Goal: Task Accomplishment & Management: Use online tool/utility

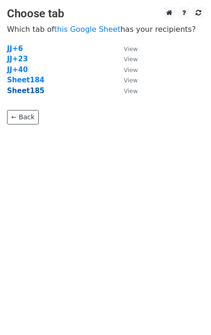
click at [28, 93] on strong "Sheet185" at bounding box center [25, 90] width 37 height 8
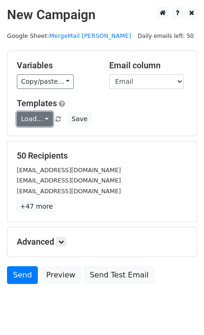
click at [29, 121] on link "Load..." at bounding box center [35, 119] width 36 height 14
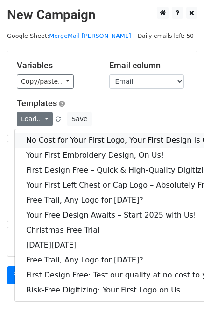
click at [47, 135] on link "No Cost for Your First Logo, Your First Design Is On Us!" at bounding box center [127, 140] width 224 height 15
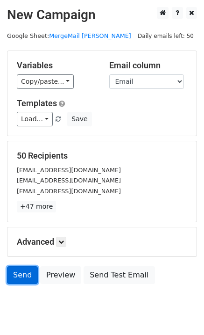
click at [21, 271] on link "Send" at bounding box center [22, 275] width 31 height 18
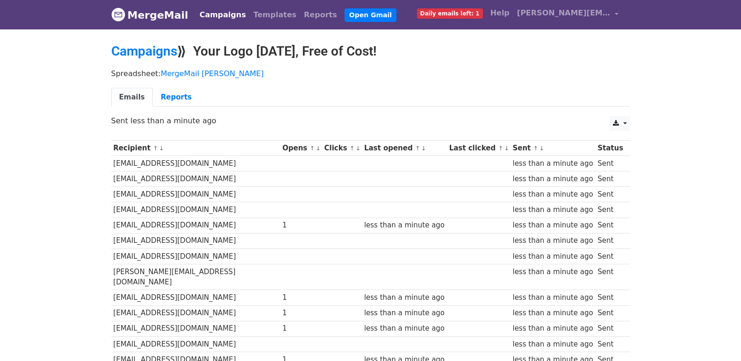
scroll to position [650, 0]
